Goal: Find specific page/section: Find specific page/section

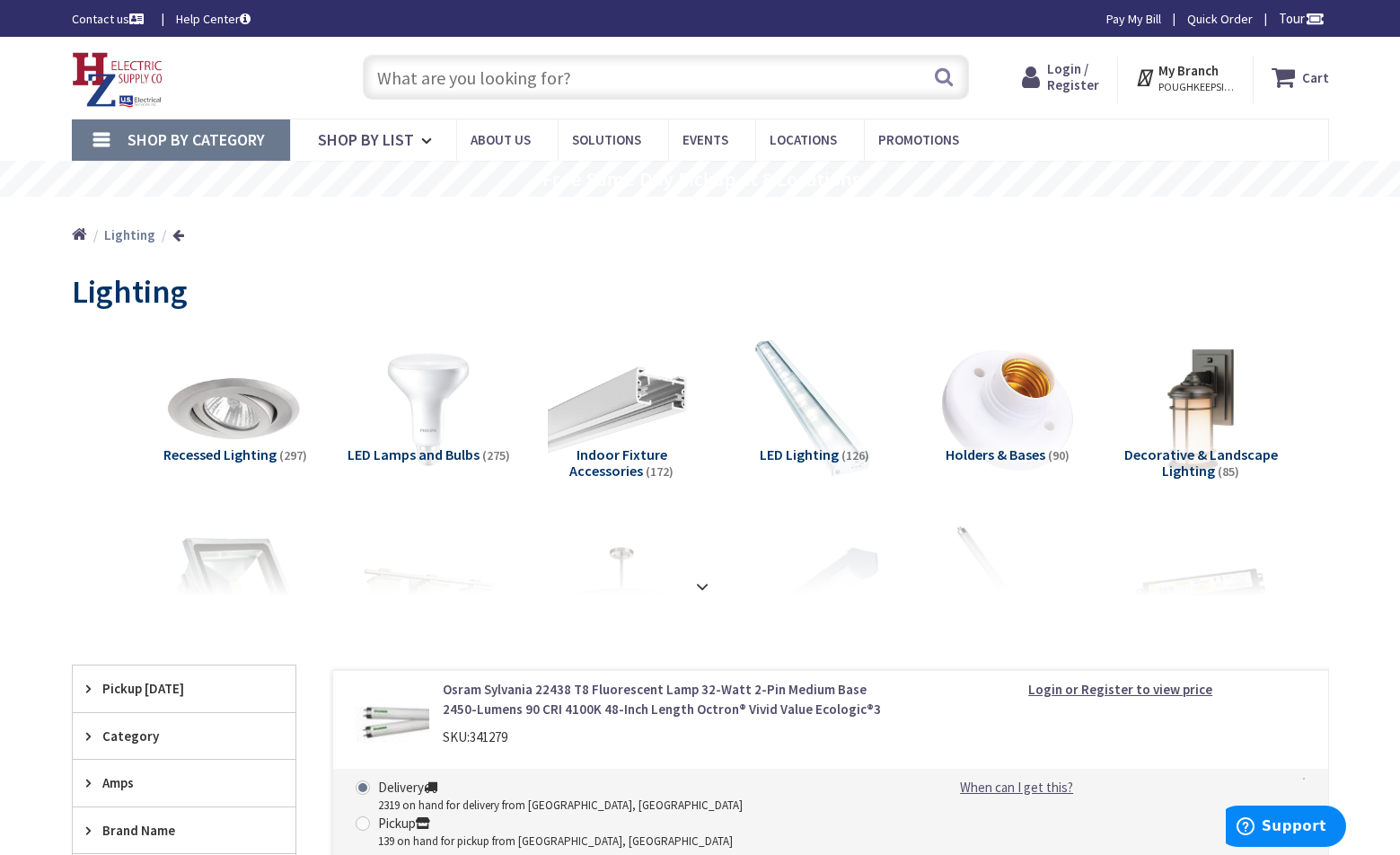
click at [642, 87] on input "text" at bounding box center [666, 77] width 606 height 45
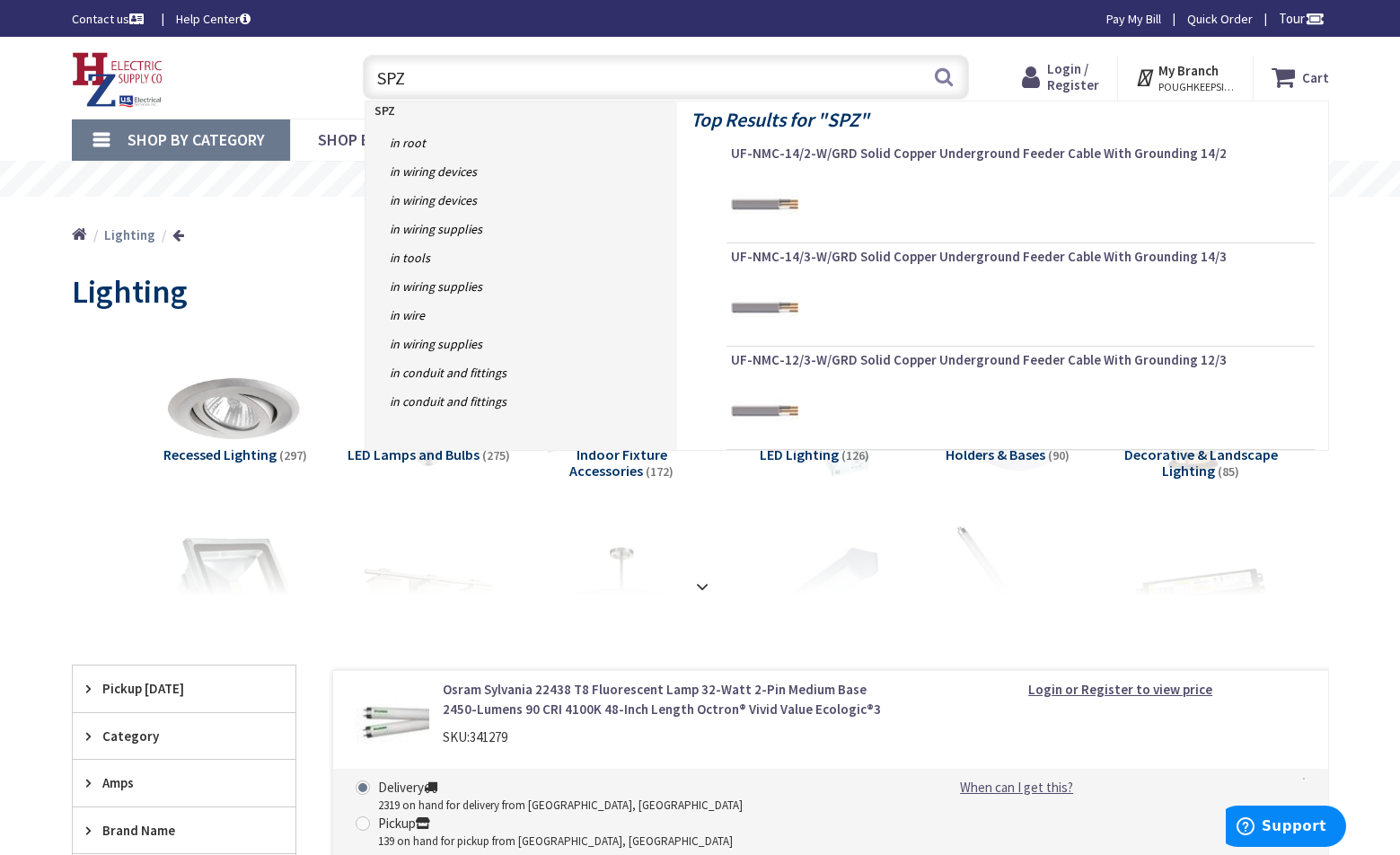
type input "SPZ2"
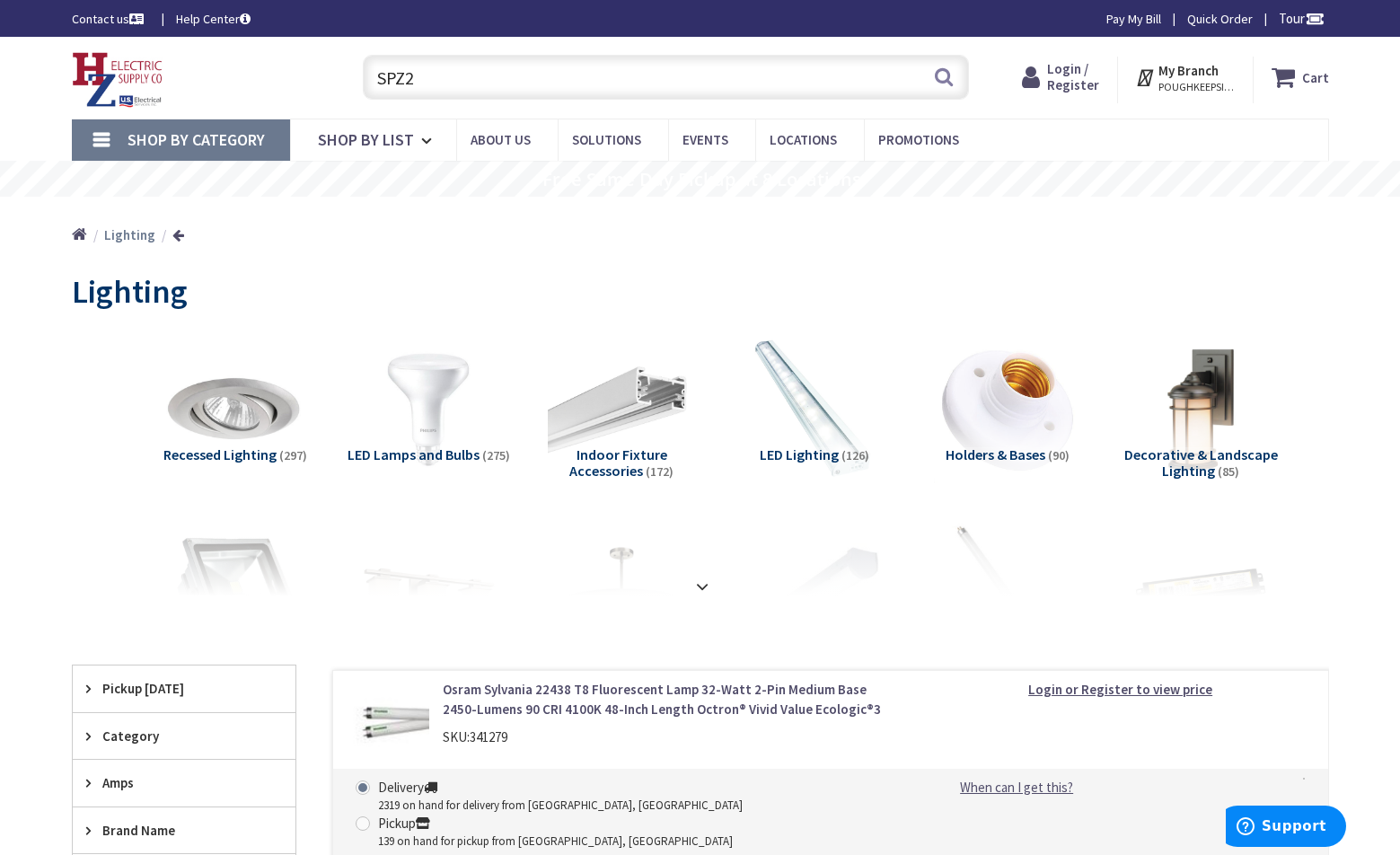
click at [582, 84] on input "SPZ2" at bounding box center [666, 77] width 606 height 45
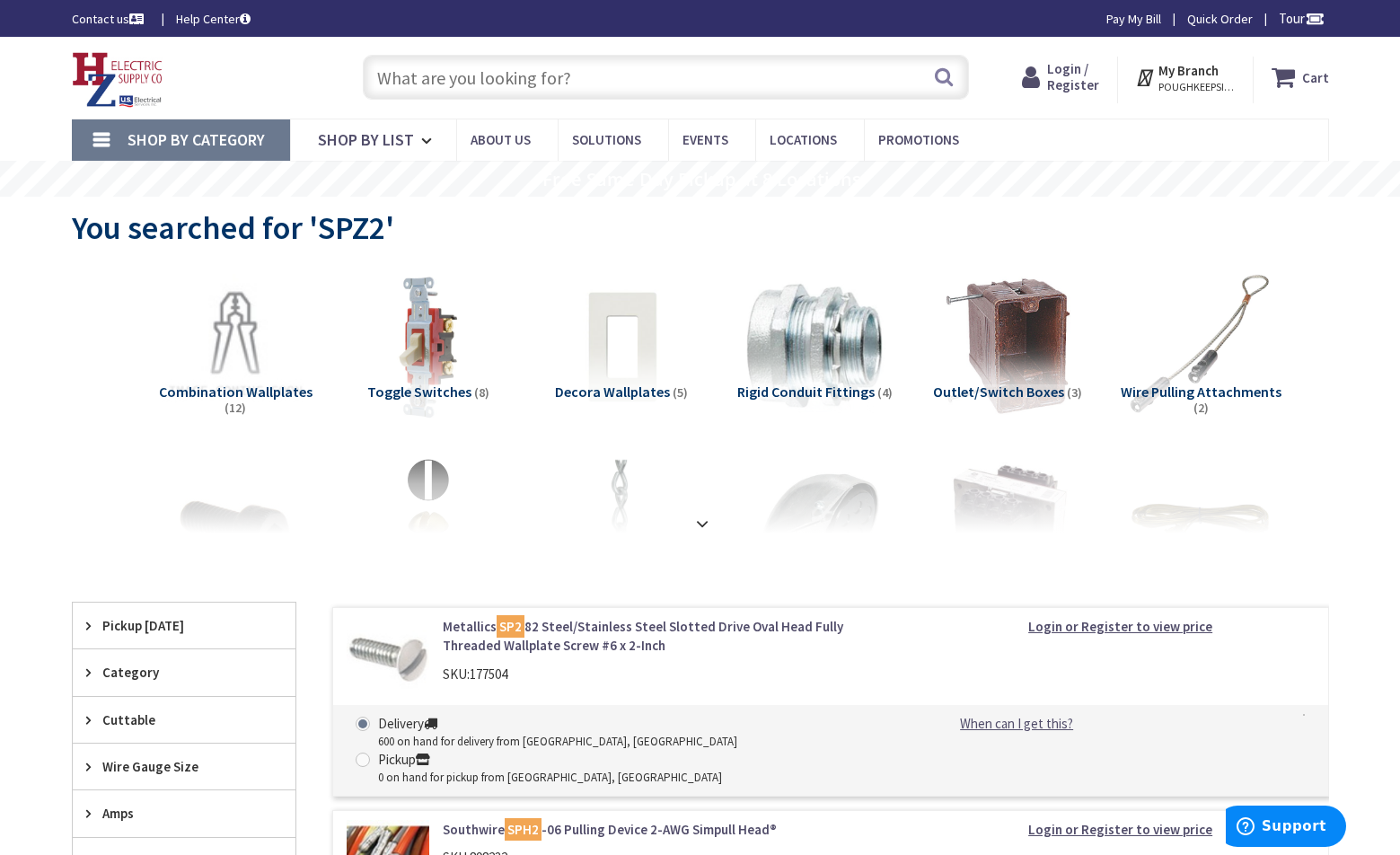
click at [481, 88] on input "text" at bounding box center [666, 77] width 606 height 45
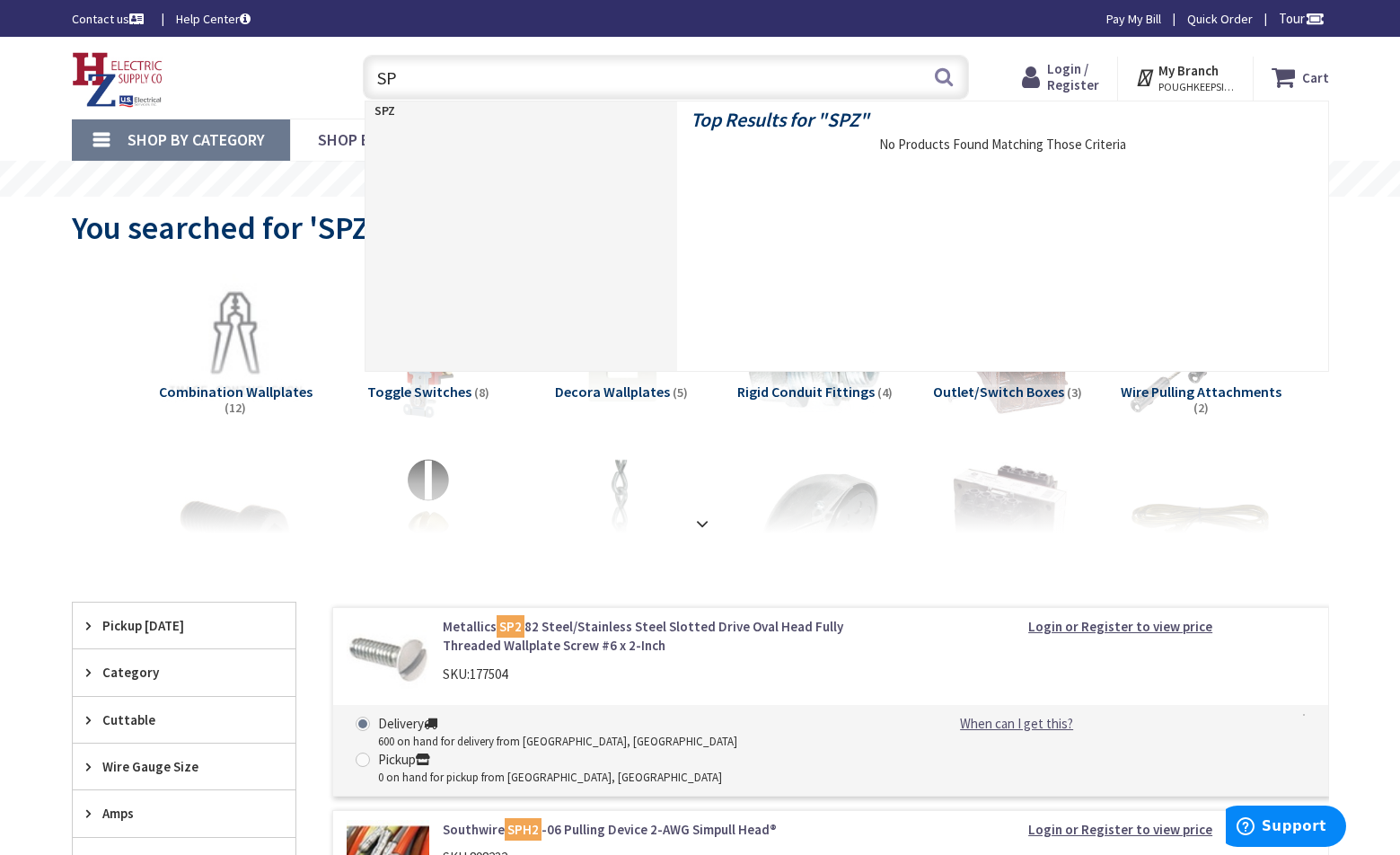
type input "S"
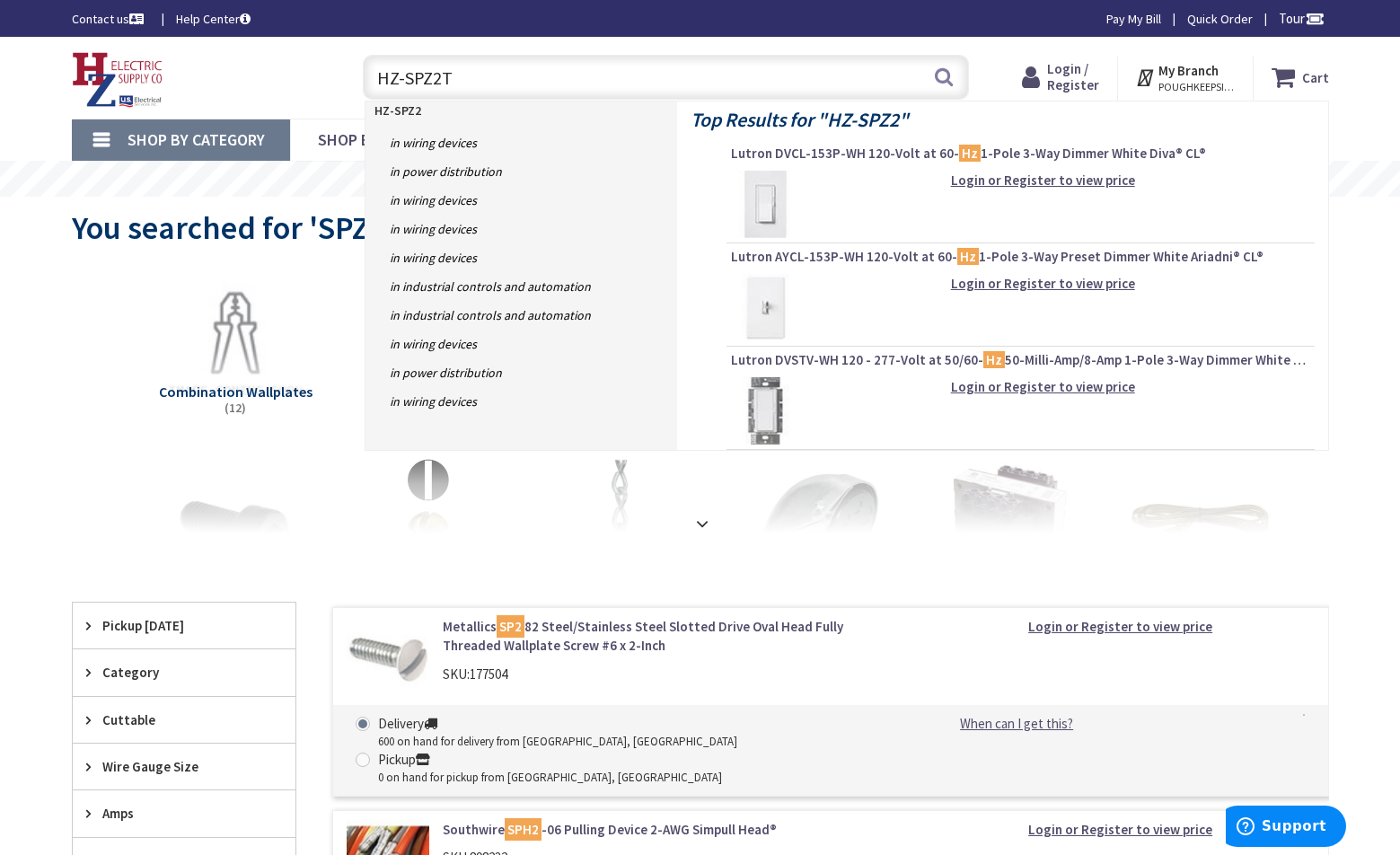
type input "HZ-SPZ2T8"
